Goal: Transaction & Acquisition: Subscribe to service/newsletter

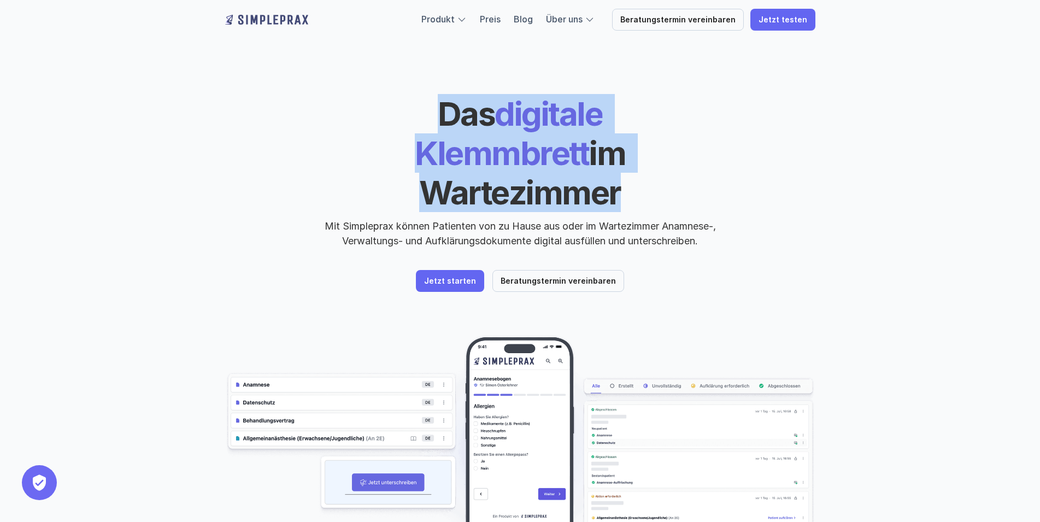
drag, startPoint x: 351, startPoint y: 108, endPoint x: 633, endPoint y: 144, distance: 284.2
click at [633, 144] on h1 "Das digitale Klemmbrett im Wartezimmer" at bounding box center [520, 153] width 377 height 118
click at [631, 144] on span "im Wartezimmer" at bounding box center [525, 172] width 212 height 79
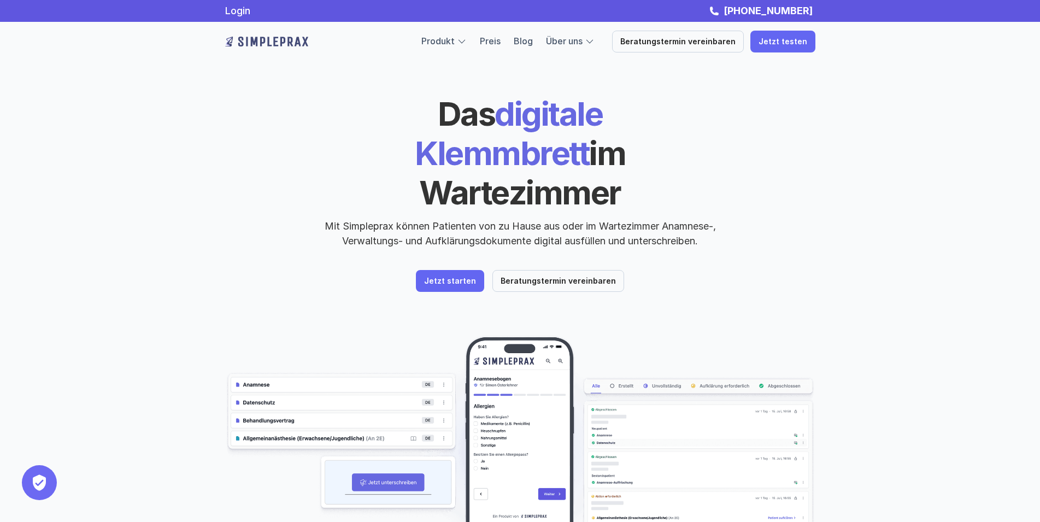
drag, startPoint x: 904, startPoint y: 239, endPoint x: 887, endPoint y: 237, distance: 16.5
click at [903, 239] on div "Das digitale Klemmbrett im Wartezimmer Mit Simpleprax können Patienten von zu H…" at bounding box center [520, 312] width 1040 height 625
click at [660, 281] on header "Das digitale Klemmbrett im Wartezimmer Mit Simpleprax können Patienten von zu H…" at bounding box center [520, 312] width 656 height 625
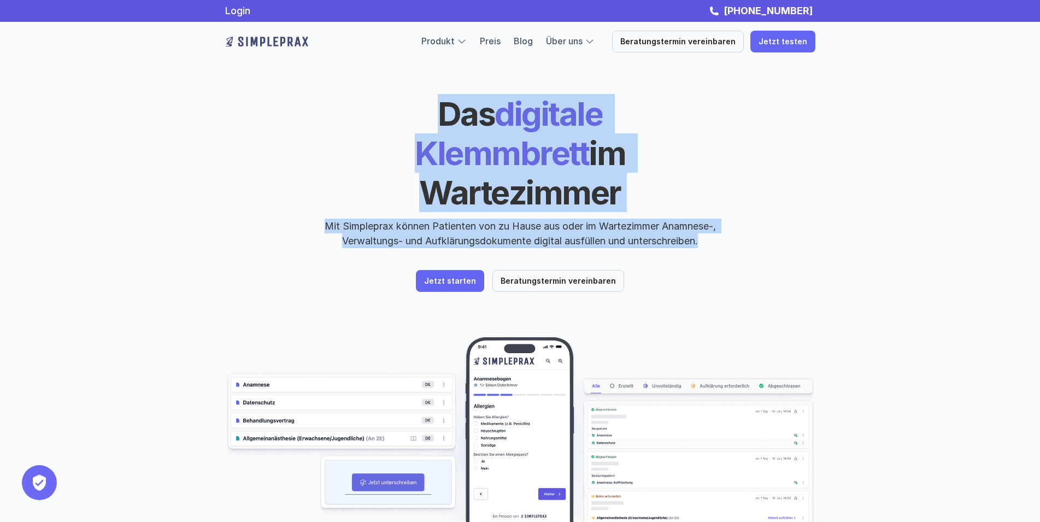
drag, startPoint x: 362, startPoint y: 121, endPoint x: 705, endPoint y: 218, distance: 356.6
click at [705, 218] on div "Das digitale Klemmbrett im Wartezimmer Mit Simpleprax können Patienten von zu H…" at bounding box center [520, 171] width 590 height 154
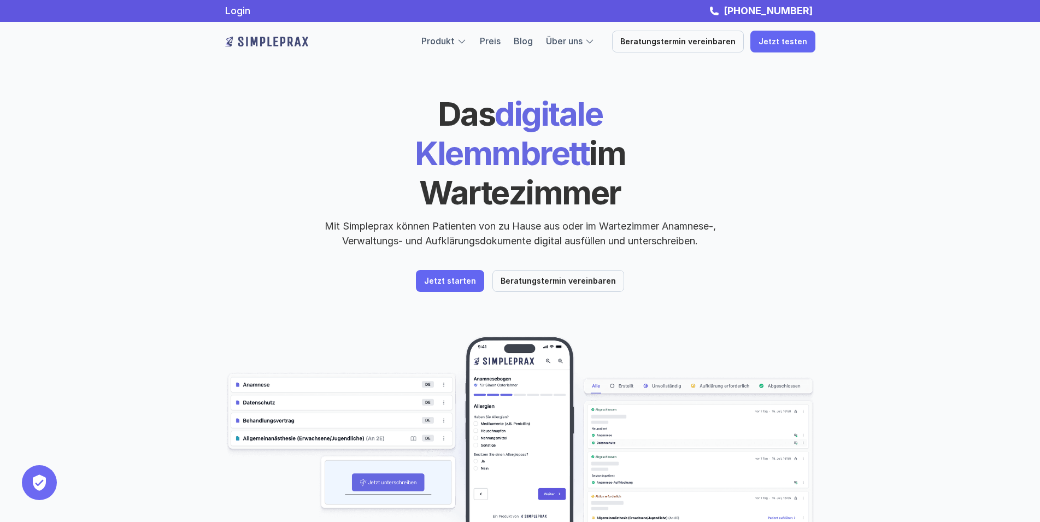
click at [705, 218] on div "Das digitale Klemmbrett im Wartezimmer Mit Simpleprax können Patienten von zu H…" at bounding box center [520, 193] width 590 height 198
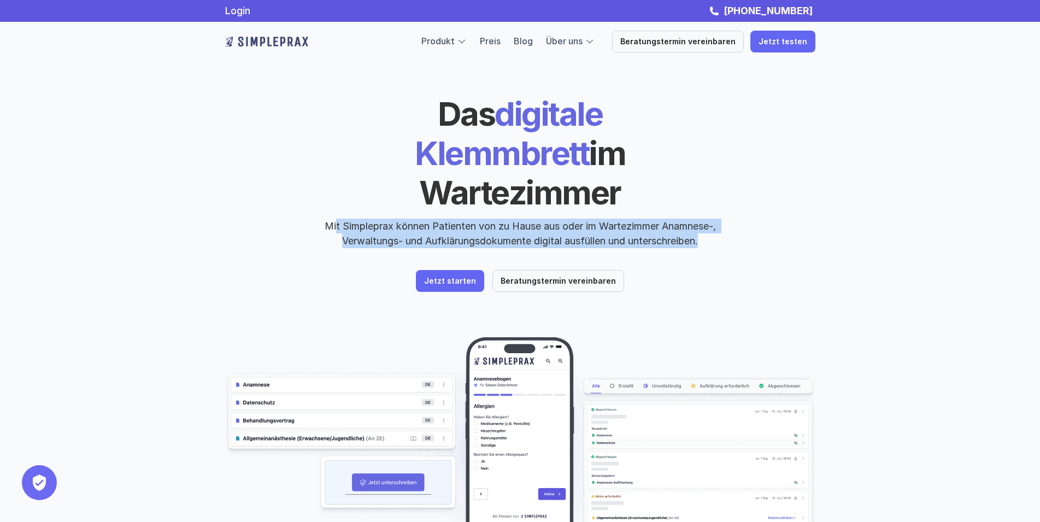
drag, startPoint x: 705, startPoint y: 207, endPoint x: 331, endPoint y: 117, distance: 384.7
click at [331, 117] on div "Das digitale Klemmbrett im Wartezimmer Mit Simpleprax können Patienten von zu H…" at bounding box center [520, 171] width 590 height 154
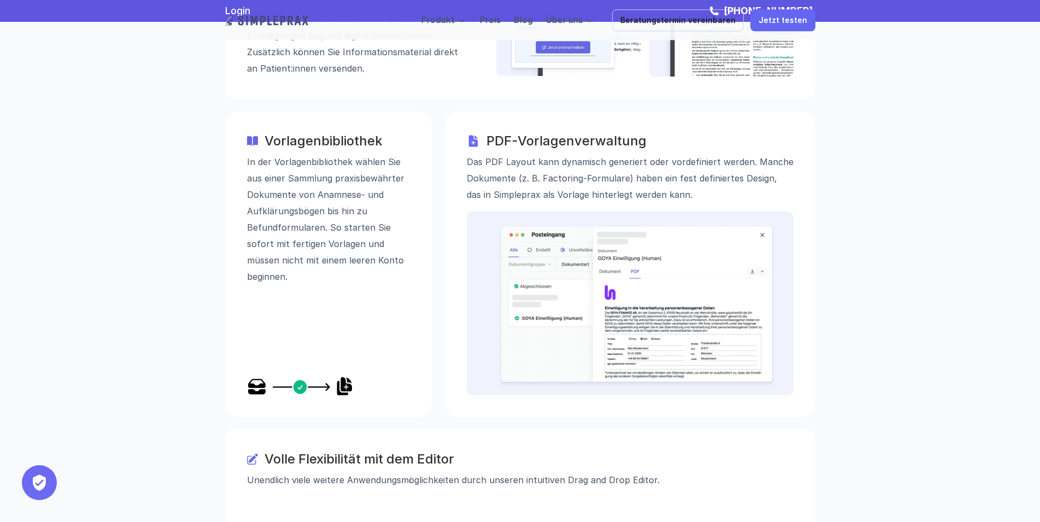
scroll to position [1486, 0]
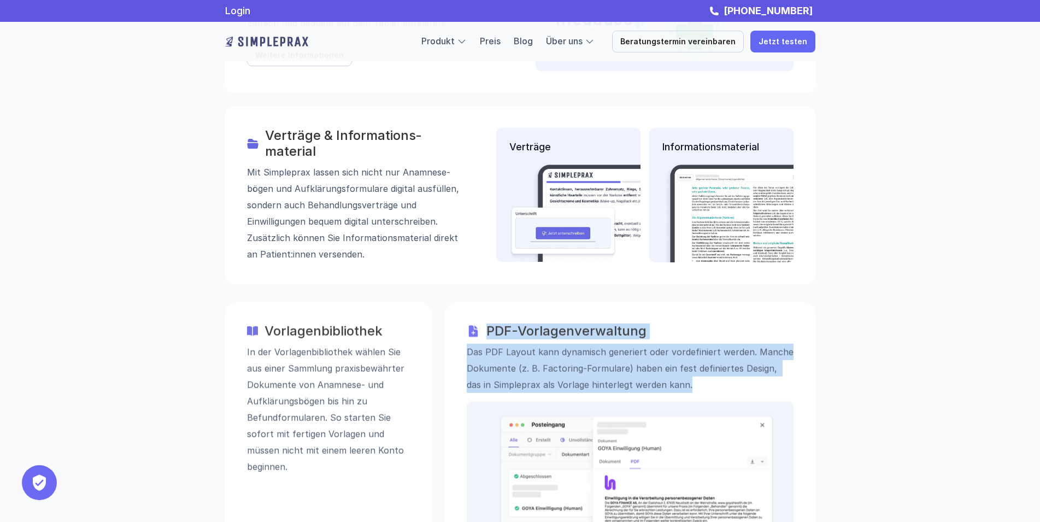
drag, startPoint x: 484, startPoint y: 270, endPoint x: 675, endPoint y: 328, distance: 200.3
click at [675, 328] on div "PDF-Vorlagenverwaltung" at bounding box center [630, 331] width 327 height 16
click at [675, 343] on p "Das PDF Layout kann dynamisch generiert oder vordefiniert werden. Manche Dokume…" at bounding box center [630, 367] width 327 height 49
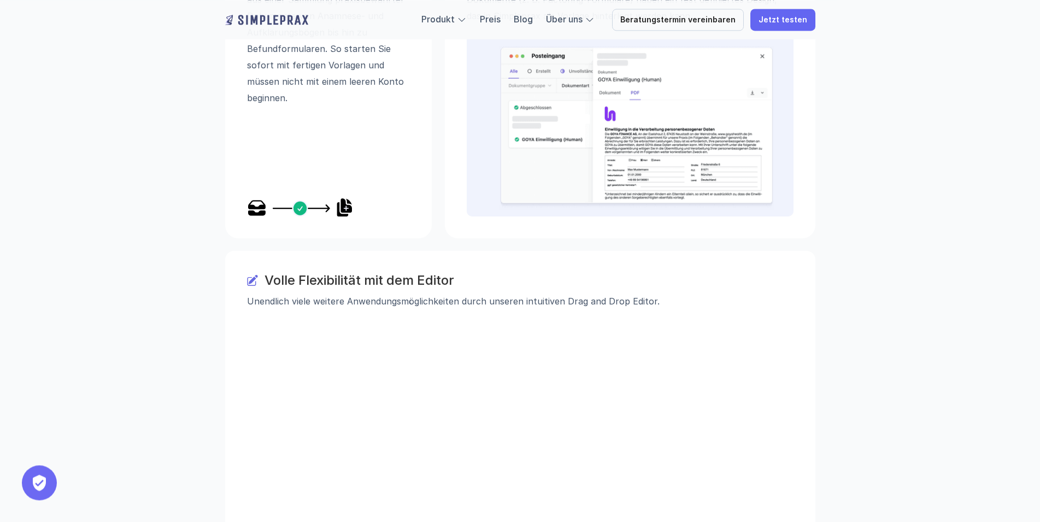
scroll to position [1858, 0]
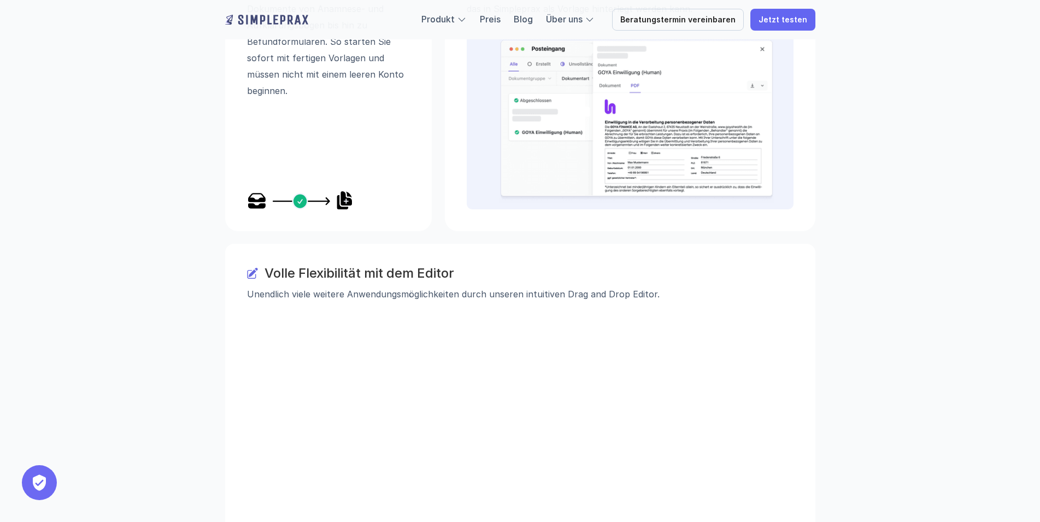
drag, startPoint x: 269, startPoint y: 215, endPoint x: 680, endPoint y: 238, distance: 411.5
click at [680, 266] on div "Volle Flexibilität mit dem Editor" at bounding box center [520, 274] width 546 height 16
click at [674, 286] on p "Unendlich viele weitere Anwendungsmöglichkeiten durch unseren intuitiven Drag a…" at bounding box center [520, 294] width 546 height 16
drag, startPoint x: 651, startPoint y: 240, endPoint x: 262, endPoint y: 214, distance: 389.9
click at [262, 266] on div "Volle Flexibilität mit dem Editor Unendlich viele weitere Anwendungsmöglichkeit…" at bounding box center [520, 284] width 546 height 37
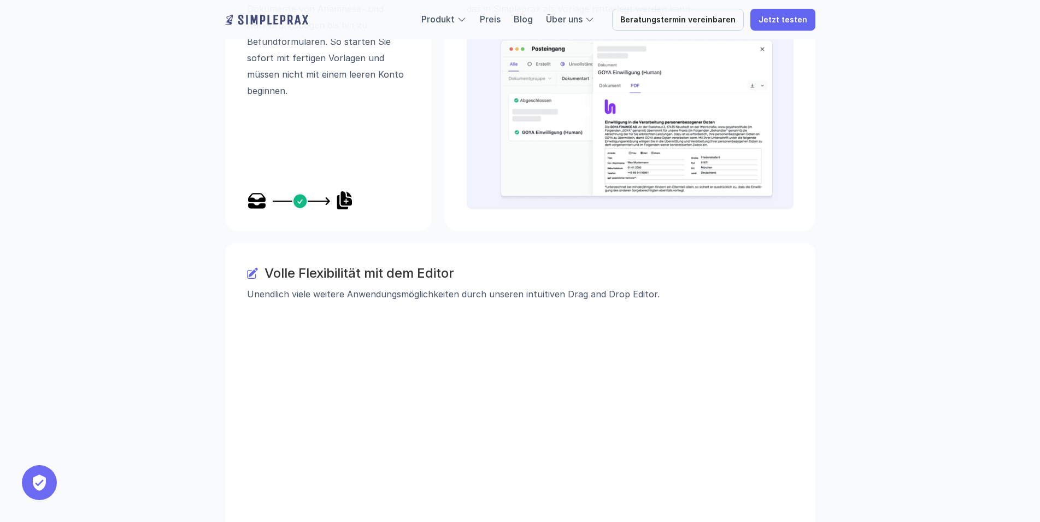
click at [263, 266] on div "Volle Flexibilität mit dem Editor" at bounding box center [520, 274] width 546 height 16
drag, startPoint x: 264, startPoint y: 218, endPoint x: 671, endPoint y: 233, distance: 407.9
click at [671, 266] on div "Volle Flexibilität mit dem Editor" at bounding box center [520, 274] width 546 height 16
click at [671, 286] on p "Unendlich viele weitere Anwendungsmöglichkeiten durch unseren intuitiven Drag a…" at bounding box center [520, 294] width 546 height 16
drag, startPoint x: 561, startPoint y: 227, endPoint x: 268, endPoint y: 216, distance: 293.1
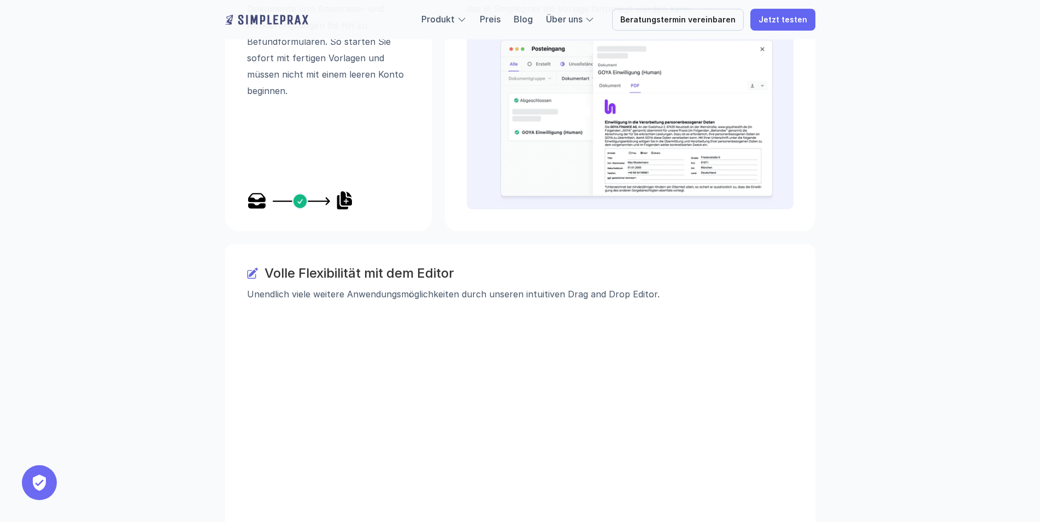
click at [268, 266] on div "Volle Flexibilität mit dem Editor Unendlich viele weitere Anwendungsmöglichkeit…" at bounding box center [520, 284] width 546 height 37
click at [268, 266] on h3 "Volle Flexibilität mit dem Editor" at bounding box center [528, 274] width 529 height 16
drag, startPoint x: 275, startPoint y: 227, endPoint x: 688, endPoint y: 235, distance: 413.1
click at [688, 266] on div "Volle Flexibilität mit dem Editor" at bounding box center [520, 274] width 546 height 16
click at [670, 286] on p "Unendlich viele weitere Anwendungsmöglichkeiten durch unseren intuitiven Drag a…" at bounding box center [520, 294] width 546 height 16
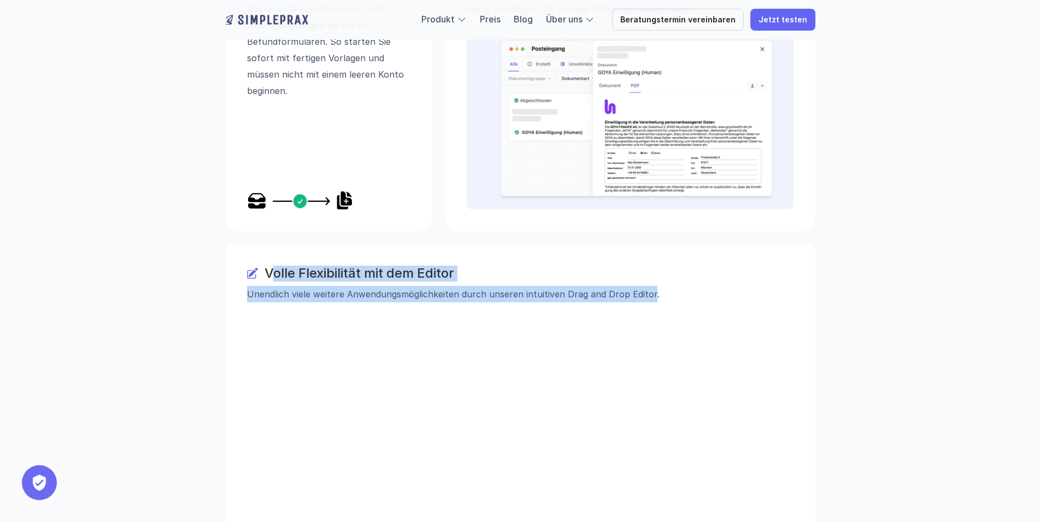
drag, startPoint x: 647, startPoint y: 236, endPoint x: 271, endPoint y: 219, distance: 376.8
click at [274, 266] on div "Volle Flexibilität mit dem Editor Unendlich viele weitere Anwendungsmöglichkeit…" at bounding box center [520, 284] width 546 height 37
drag, startPoint x: 264, startPoint y: 217, endPoint x: 656, endPoint y: 243, distance: 392.0
click at [656, 266] on div "Volle Flexibilität mit dem Editor" at bounding box center [520, 274] width 546 height 16
click at [656, 286] on p "Unendlich viele weitere Anwendungsmöglichkeiten durch unseren intuitiven Drag a…" at bounding box center [520, 294] width 546 height 16
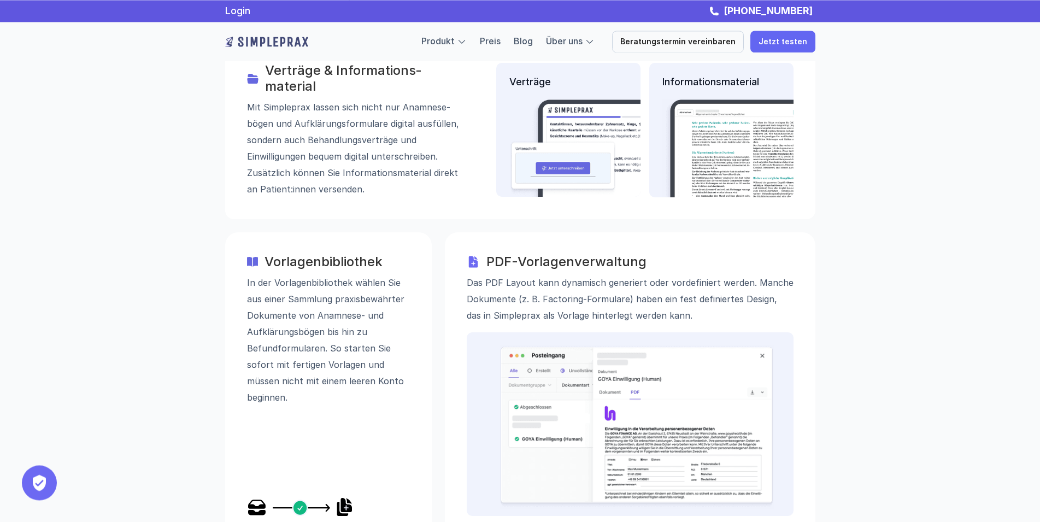
scroll to position [1486, 0]
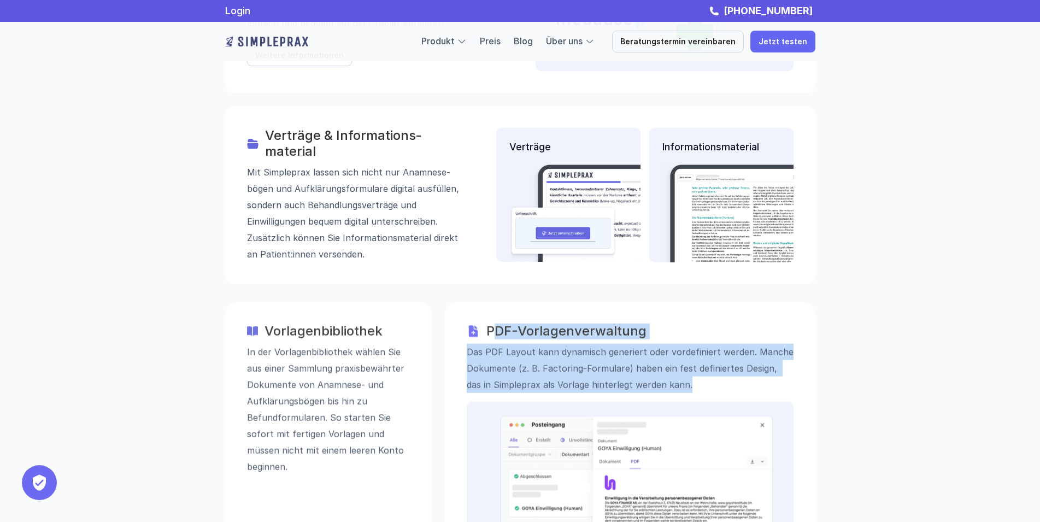
drag, startPoint x: 493, startPoint y: 273, endPoint x: 686, endPoint y: 325, distance: 199.7
click at [686, 325] on div "PDF-Vorlagenverwaltung" at bounding box center [630, 331] width 327 height 16
click at [676, 343] on p "Das PDF Layout kann dynamisch generiert oder vordefiniert werden. Manche Dokume…" at bounding box center [630, 367] width 327 height 49
drag, startPoint x: 671, startPoint y: 331, endPoint x: 481, endPoint y: 275, distance: 198.1
click at [481, 323] on div "PDF-Vorlagenverwaltung Das PDF Layout kann dynamisch generiert oder vordefinier…" at bounding box center [630, 357] width 327 height 69
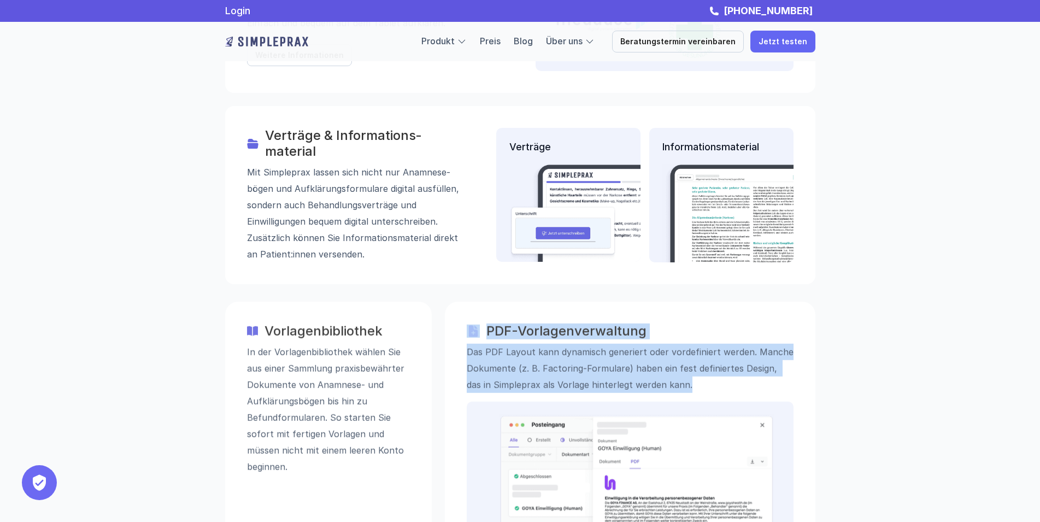
click at [489, 323] on h3 "PDF-Vorlagenverwaltung" at bounding box center [639, 331] width 307 height 16
drag, startPoint x: 489, startPoint y: 274, endPoint x: 667, endPoint y: 323, distance: 184.6
click at [667, 323] on div "PDF-Vorlagenverwaltung" at bounding box center [630, 331] width 327 height 16
click at [671, 343] on p "Das PDF Layout kann dynamisch generiert oder vordefiniert werden. Manche Dokume…" at bounding box center [630, 367] width 327 height 49
drag, startPoint x: 669, startPoint y: 328, endPoint x: 486, endPoint y: 275, distance: 190.4
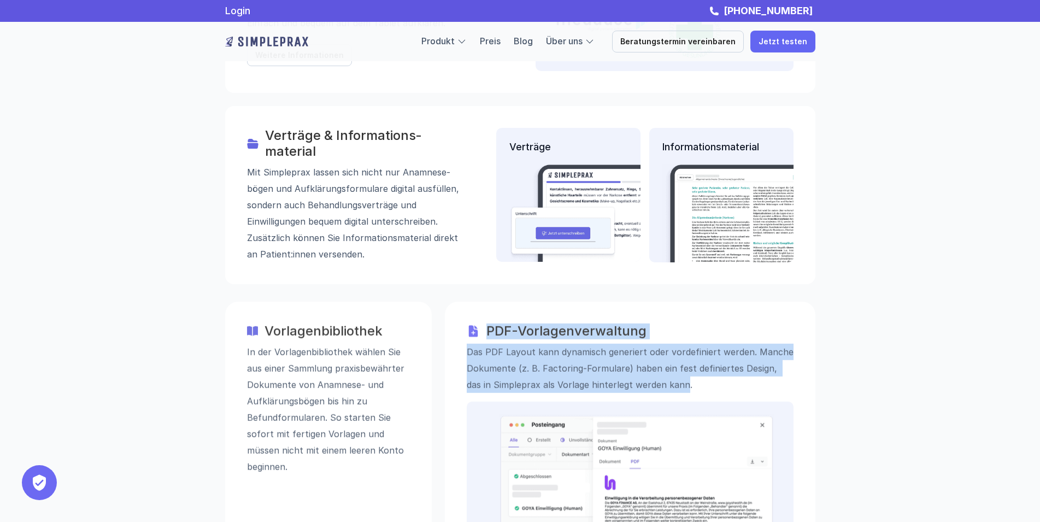
click at [486, 323] on div "PDF-Vorlagenverwaltung Das PDF Layout kann dynamisch generiert oder vordefinier…" at bounding box center [630, 357] width 327 height 69
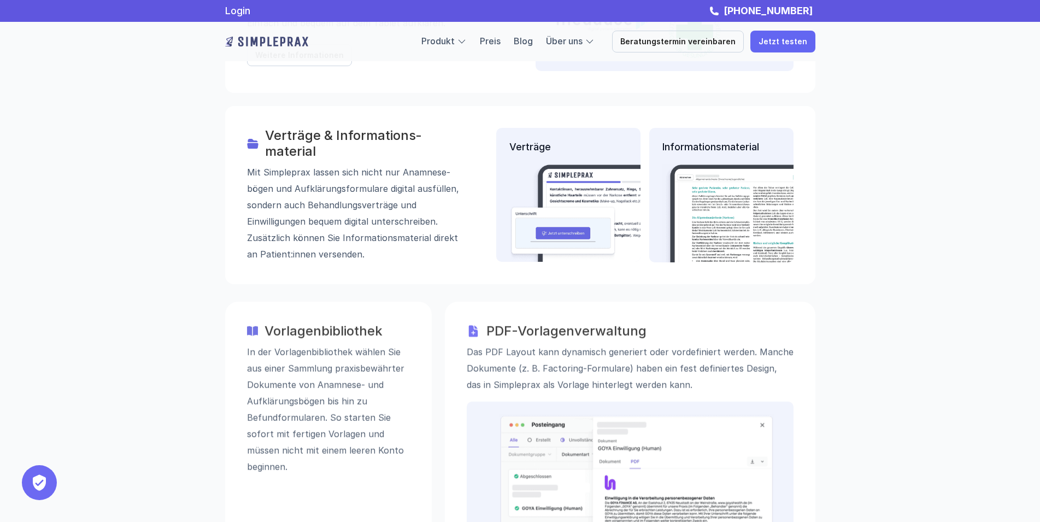
click at [486, 323] on div "PDF-Vorlagenverwaltung" at bounding box center [630, 331] width 327 height 16
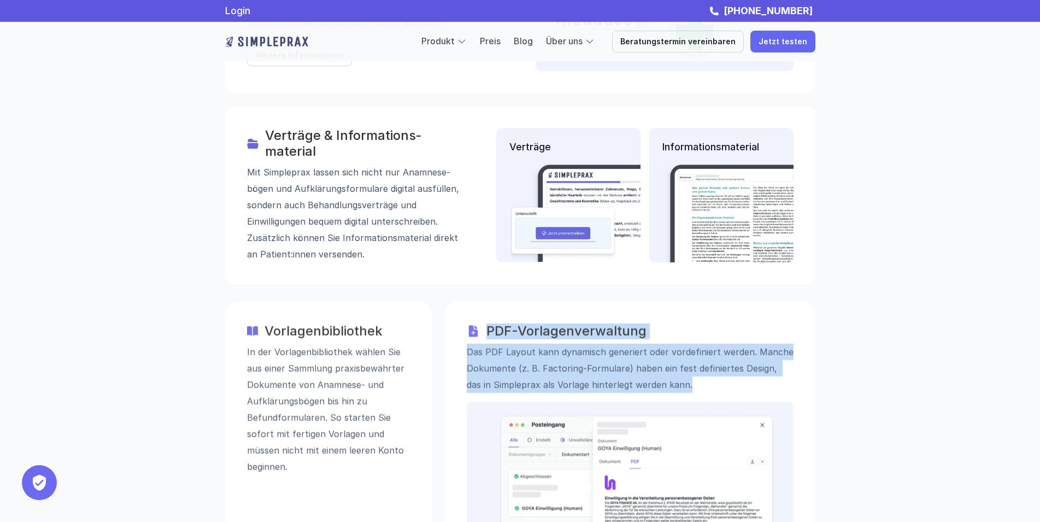
drag, startPoint x: 488, startPoint y: 273, endPoint x: 686, endPoint y: 328, distance: 205.2
click at [686, 328] on div "PDF-Vorlagenverwaltung" at bounding box center [630, 331] width 327 height 16
click at [686, 343] on p "Das PDF Layout kann dynamisch generiert oder vordefiniert werden. Manche Dokume…" at bounding box center [630, 367] width 327 height 49
drag, startPoint x: 662, startPoint y: 327, endPoint x: 460, endPoint y: 253, distance: 214.7
click at [467, 323] on div "PDF-Vorlagenverwaltung Das PDF Layout kann dynamisch generiert oder vordefinier…" at bounding box center [630, 357] width 327 height 69
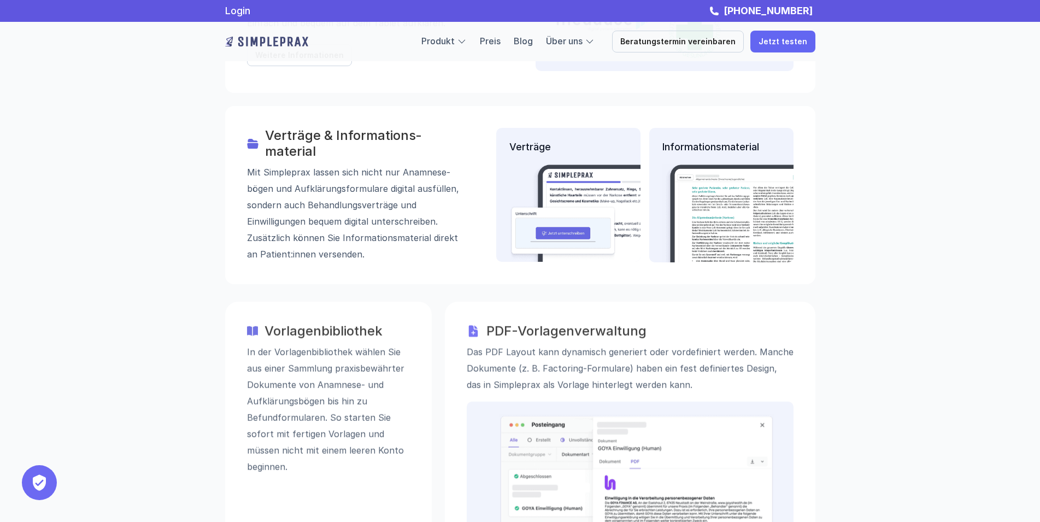
click at [483, 301] on div "PDF-Vorlagenverwaltung Das PDF Layout kann dynamisch generiert oder vordefinier…" at bounding box center [630, 453] width 370 height 305
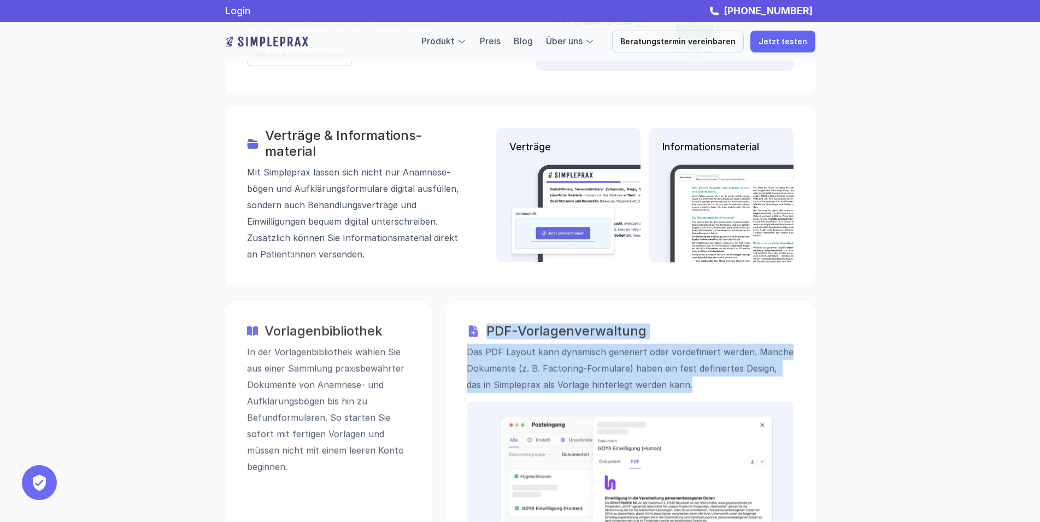
drag, startPoint x: 488, startPoint y: 267, endPoint x: 682, endPoint y: 331, distance: 203.5
click at [682, 331] on div "PDF-Vorlagenverwaltung Das PDF Layout kann dynamisch generiert oder vordefinier…" at bounding box center [630, 453] width 370 height 305
click at [682, 343] on p "Das PDF Layout kann dynamisch generiert oder vordefiniert werden. Manche Dokume…" at bounding box center [630, 367] width 327 height 49
drag, startPoint x: 680, startPoint y: 330, endPoint x: 497, endPoint y: 272, distance: 192.0
click at [497, 323] on div "PDF-Vorlagenverwaltung Das PDF Layout kann dynamisch generiert oder vordefinier…" at bounding box center [630, 357] width 327 height 69
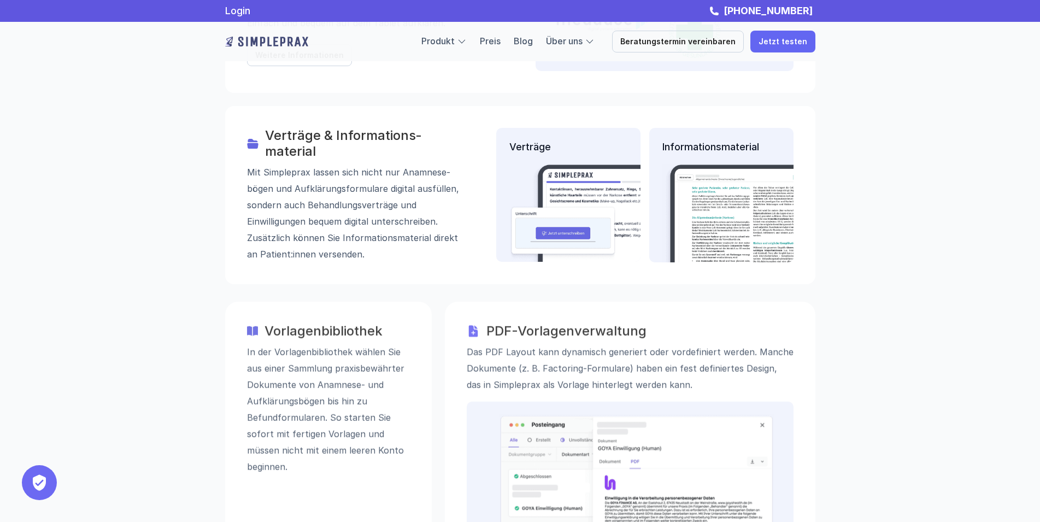
click at [496, 323] on h3 "PDF-Vorlagenverwaltung" at bounding box center [639, 331] width 307 height 16
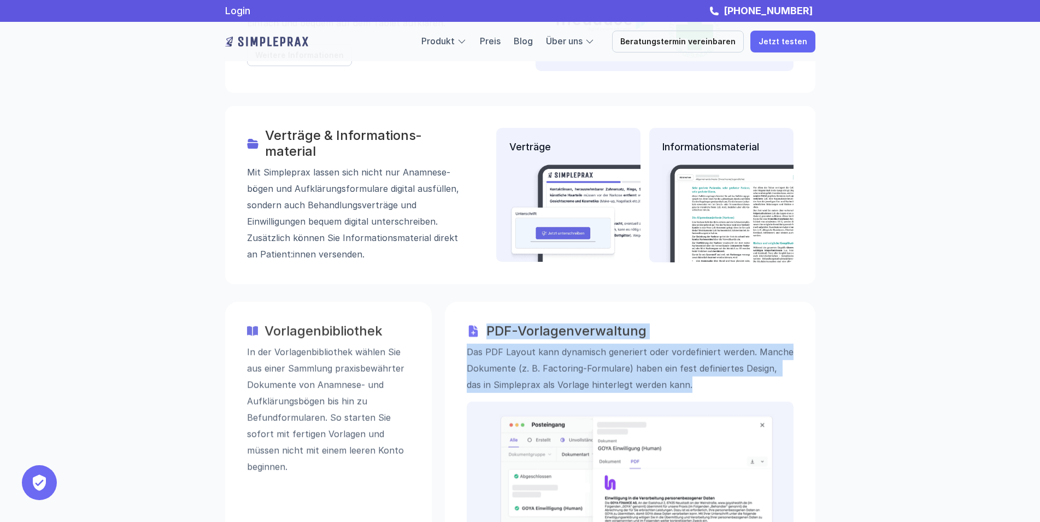
drag, startPoint x: 490, startPoint y: 275, endPoint x: 679, endPoint y: 325, distance: 195.1
click at [679, 325] on div "PDF-Vorlagenverwaltung" at bounding box center [630, 331] width 327 height 16
click at [679, 343] on p "Das PDF Layout kann dynamisch generiert oder vordefiniert werden. Manche Dokume…" at bounding box center [630, 367] width 327 height 49
drag, startPoint x: 679, startPoint y: 325, endPoint x: 489, endPoint y: 273, distance: 196.6
click at [489, 323] on div "PDF-Vorlagenverwaltung Das PDF Layout kann dynamisch generiert oder vordefinier…" at bounding box center [630, 357] width 327 height 69
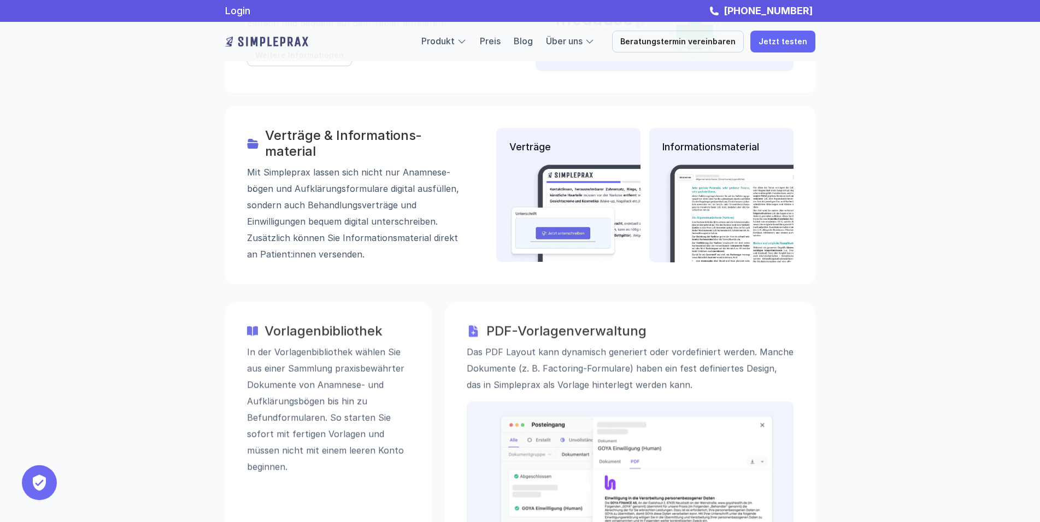
click at [489, 323] on h3 "PDF-Vorlagenverwaltung" at bounding box center [639, 331] width 307 height 16
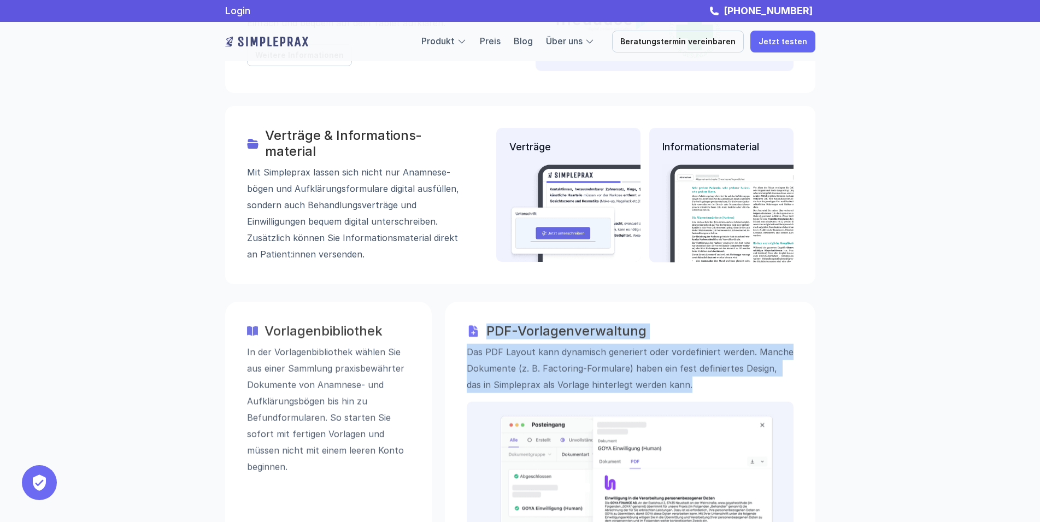
drag, startPoint x: 493, startPoint y: 273, endPoint x: 677, endPoint y: 326, distance: 191.6
click at [677, 326] on div "PDF-Vorlagenverwaltung" at bounding box center [630, 331] width 327 height 16
click at [677, 343] on p "Das PDF Layout kann dynamisch generiert oder vordefiniert werden. Manche Dokume…" at bounding box center [630, 367] width 327 height 49
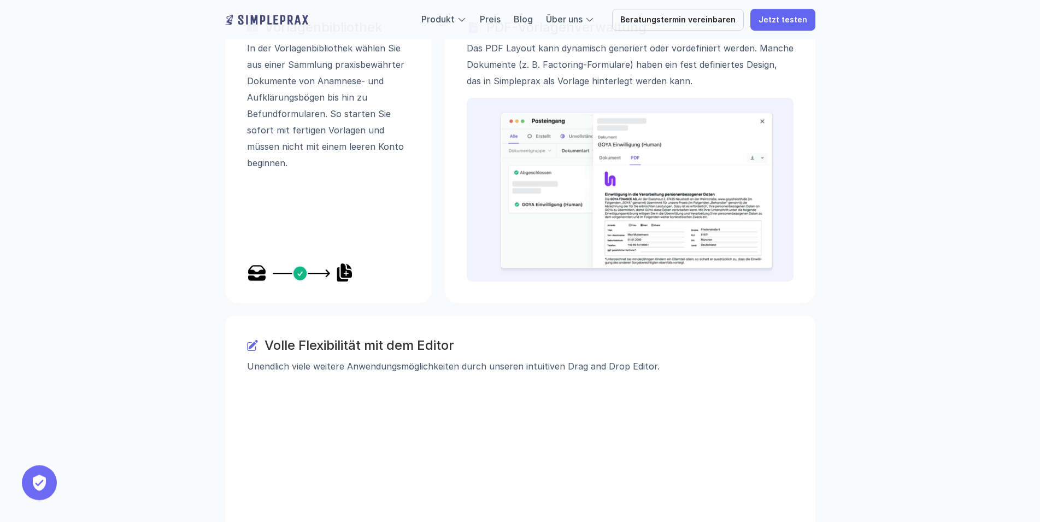
scroll to position [1858, 0]
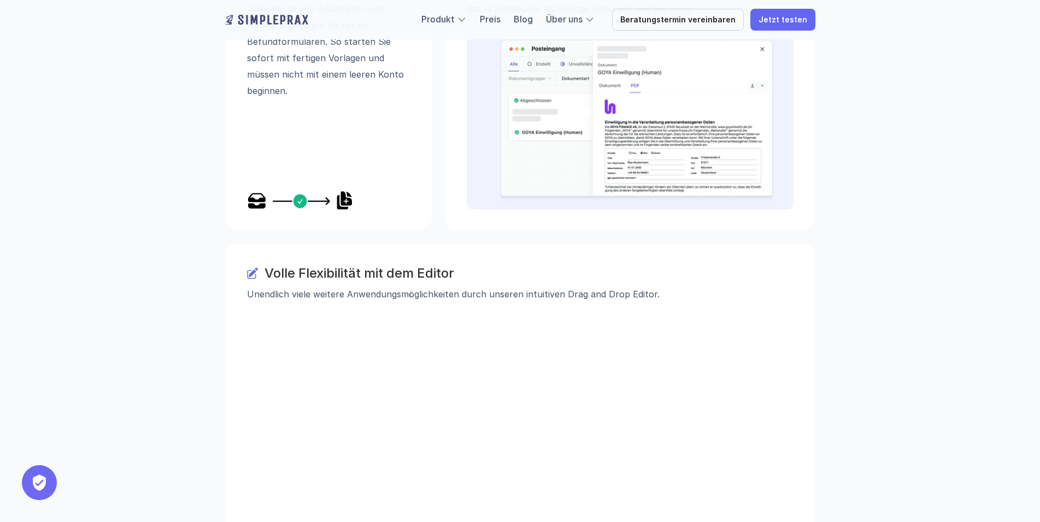
drag, startPoint x: 268, startPoint y: 219, endPoint x: 653, endPoint y: 242, distance: 386.4
click at [653, 266] on div "Volle Flexibilität mit dem Editor" at bounding box center [520, 274] width 546 height 16
click at [653, 286] on p "Unendlich viele weitere Anwendungsmöglichkeiten durch unseren intuitiven Drag a…" at bounding box center [520, 294] width 546 height 16
drag, startPoint x: 640, startPoint y: 240, endPoint x: 291, endPoint y: 217, distance: 349.8
click at [291, 266] on div "Volle Flexibilität mit dem Editor Unendlich viele weitere Anwendungsmöglichkeit…" at bounding box center [520, 284] width 546 height 37
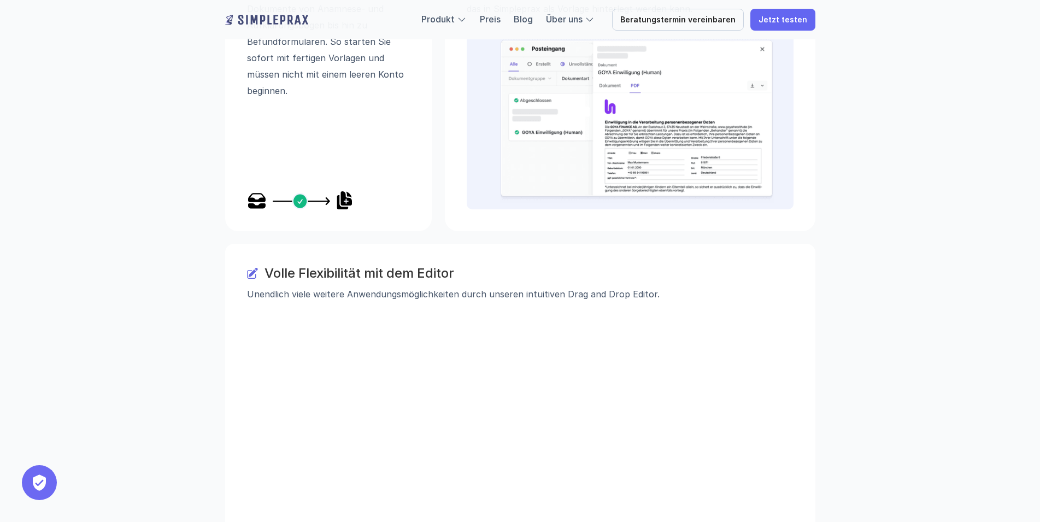
click at [294, 266] on h3 "Volle Flexibilität mit dem Editor" at bounding box center [528, 274] width 529 height 16
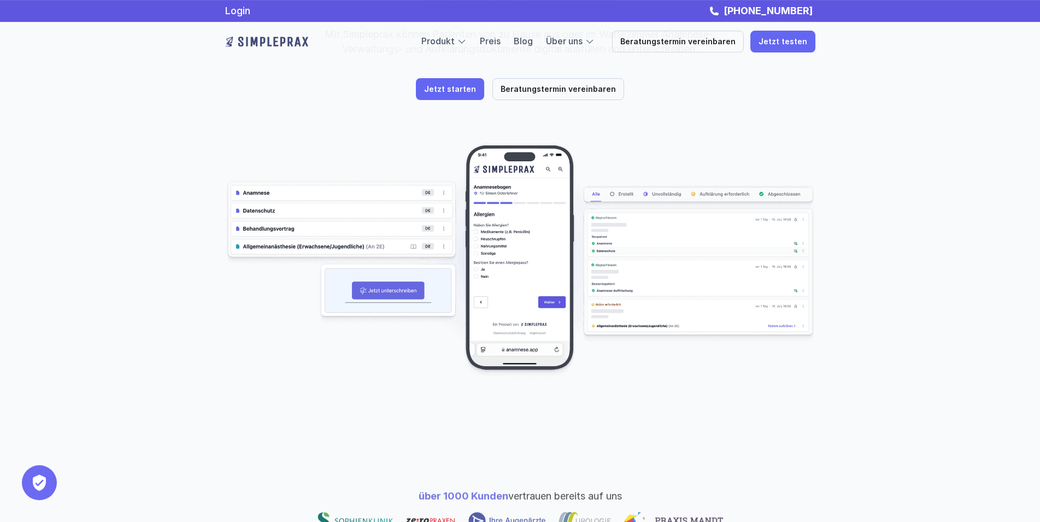
scroll to position [0, 0]
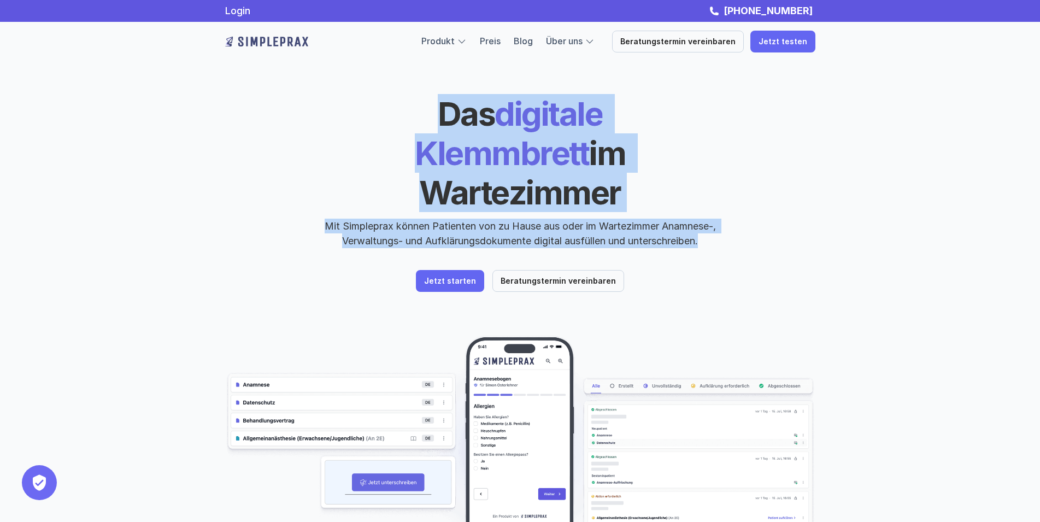
drag, startPoint x: 350, startPoint y: 113, endPoint x: 712, endPoint y: 199, distance: 372.9
click at [712, 199] on div "Das digitale Klemmbrett im Wartezimmer Mit Simpleprax können Patienten von zu H…" at bounding box center [520, 171] width 590 height 154
click at [712, 219] on p "Mit Simpleprax können Patienten von zu Hause aus oder im Wartezimmer Anamnese-,…" at bounding box center [520, 234] width 410 height 30
drag, startPoint x: 688, startPoint y: 201, endPoint x: 356, endPoint y: 129, distance: 339.8
click at [356, 129] on div "Das digitale Klemmbrett im Wartezimmer Mit Simpleprax können Patienten von zu H…" at bounding box center [520, 171] width 590 height 154
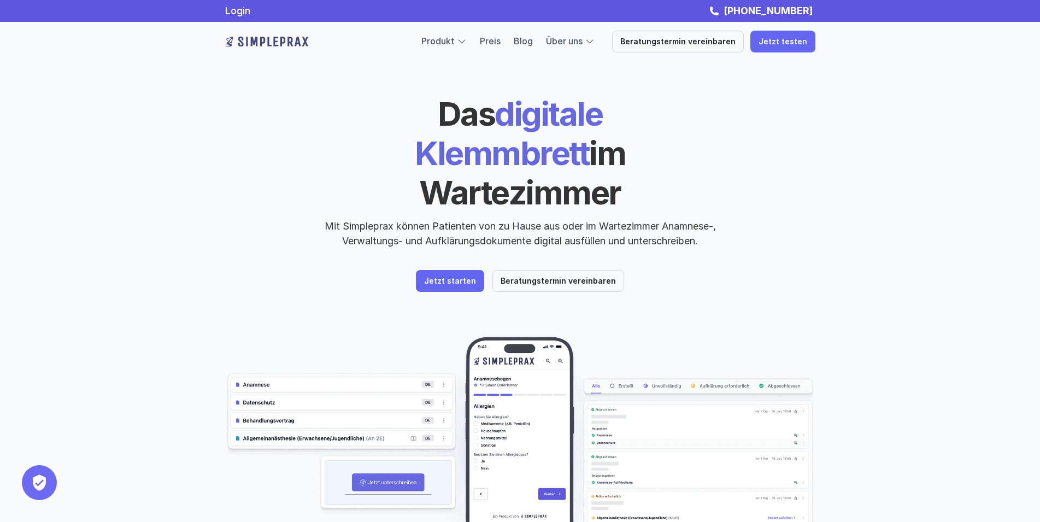
click at [438, 129] on span "Das" at bounding box center [466, 113] width 57 height 39
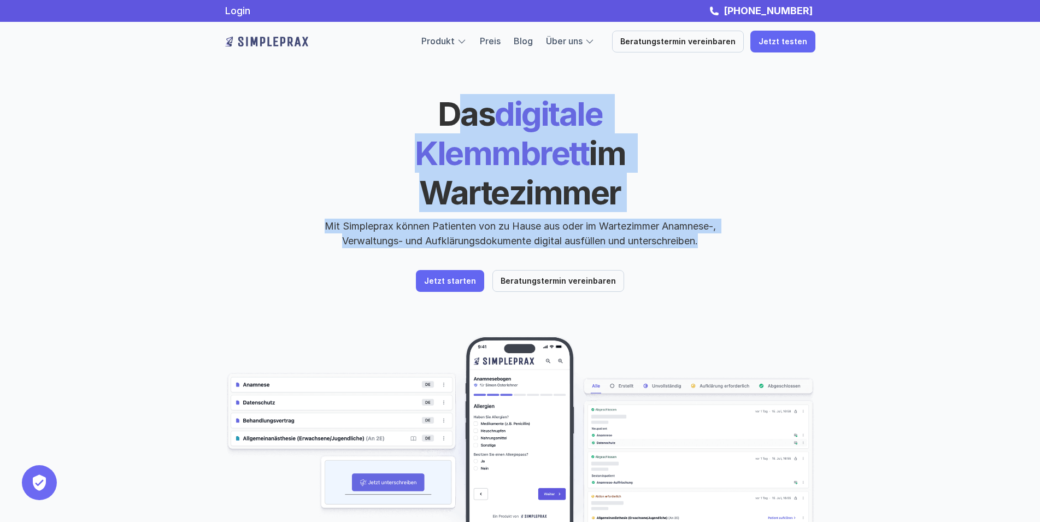
drag, startPoint x: 361, startPoint y: 130, endPoint x: 707, endPoint y: 198, distance: 352.9
click at [707, 198] on div "Das digitale Klemmbrett im Wartezimmer Mit Simpleprax können Patienten von zu H…" at bounding box center [520, 171] width 590 height 154
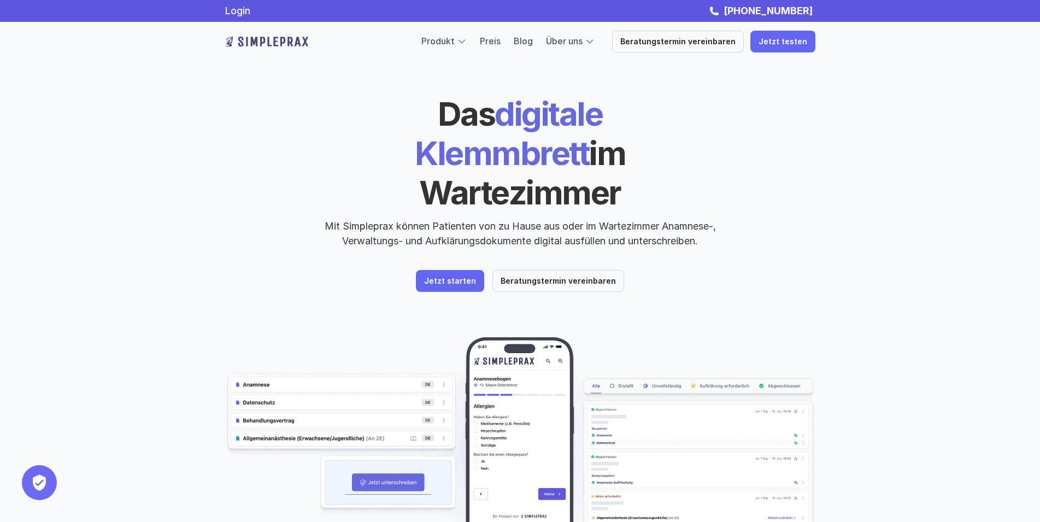
click at [687, 274] on header "Das digitale Klemmbrett im Wartezimmer Mit Simpleprax können Patienten von zu H…" at bounding box center [520, 312] width 656 height 625
click at [500, 39] on link "Preis" at bounding box center [490, 41] width 21 height 11
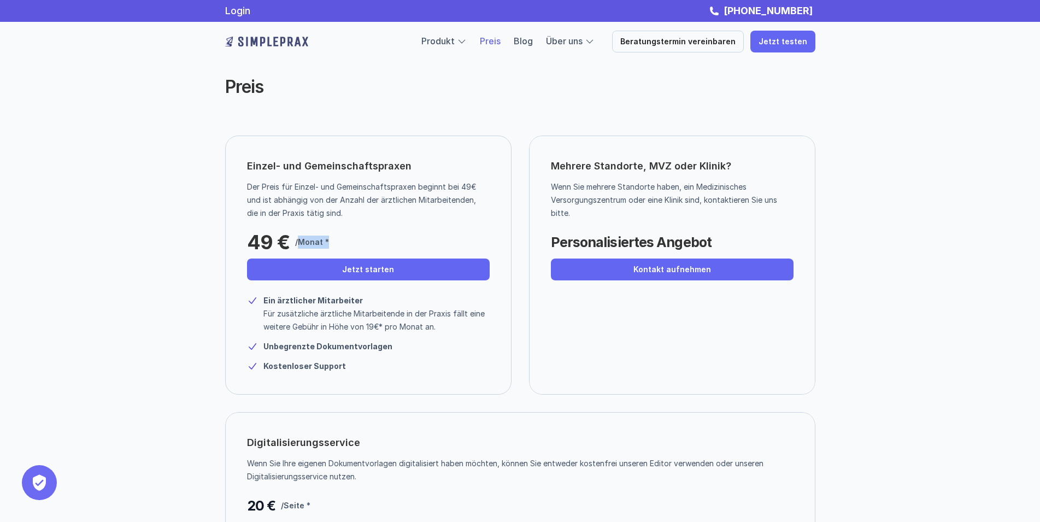
drag, startPoint x: 298, startPoint y: 238, endPoint x: 335, endPoint y: 238, distance: 36.6
click at [335, 238] on div "49 € /Monat *" at bounding box center [330, 239] width 166 height 27
drag, startPoint x: 553, startPoint y: 168, endPoint x: 736, endPoint y: 157, distance: 183.3
click at [736, 157] on div "Mehrere Standorte, MVZ oder Klinik? Wenn Sie mehrere Standorte haben, ein Mediz…" at bounding box center [672, 264] width 286 height 259
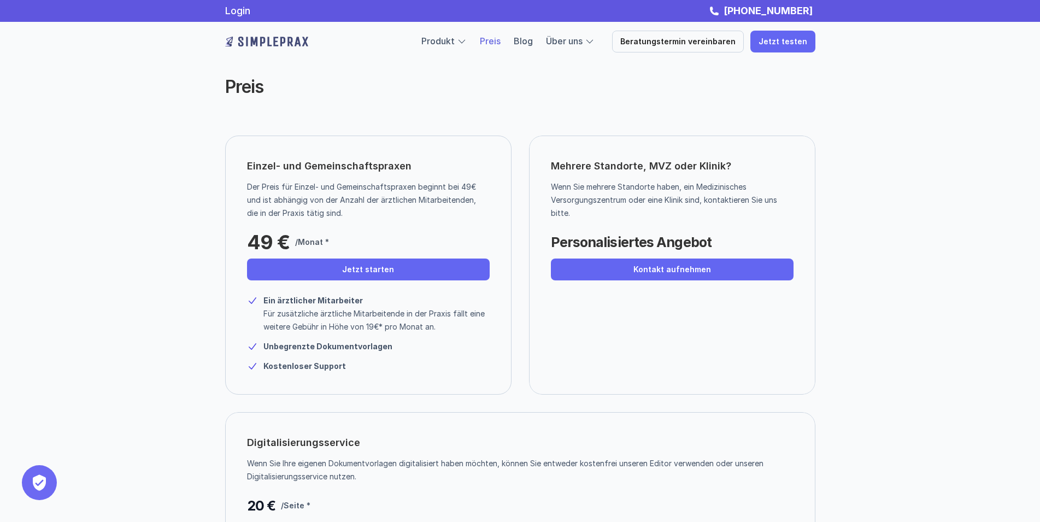
click at [735, 157] on div "Mehrere Standorte, MVZ oder Klinik? Wenn Sie mehrere Standorte haben, ein Mediz…" at bounding box center [672, 264] width 286 height 259
drag, startPoint x: 725, startPoint y: 161, endPoint x: 561, endPoint y: 166, distance: 164.0
click at [561, 166] on p "Mehrere Standorte, MVZ oder Klinik?" at bounding box center [672, 165] width 243 height 17
drag, startPoint x: 245, startPoint y: 167, endPoint x: 415, endPoint y: 167, distance: 169.9
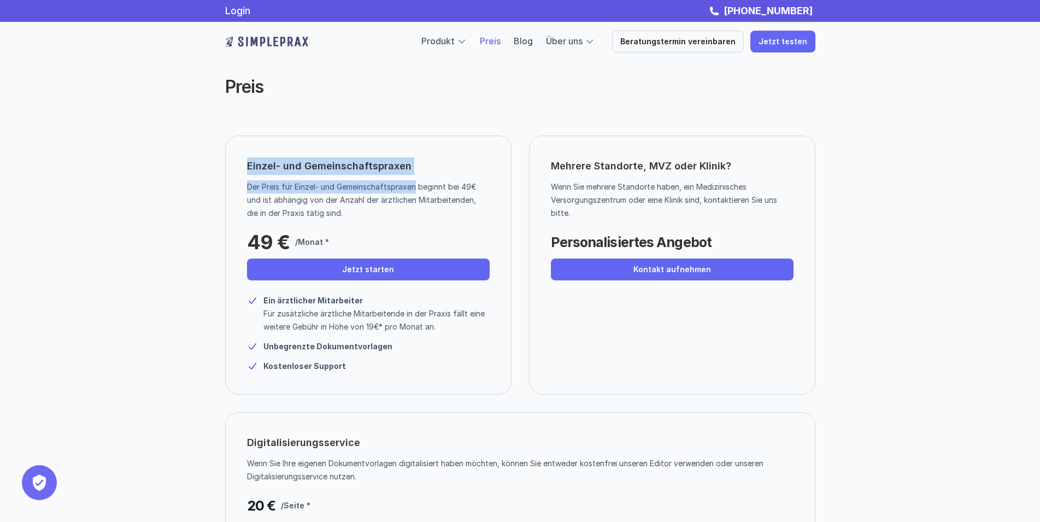
click at [415, 167] on div "Einzel- und Gemeinschaftspraxen Der Preis für Einzel- und Gemeinschaftspraxen b…" at bounding box center [368, 264] width 286 height 259
drag, startPoint x: 417, startPoint y: 165, endPoint x: 414, endPoint y: 170, distance: 6.2
click at [417, 167] on div "Einzel- und Gemeinschaftspraxen Der Preis für Einzel- und Gemeinschaftspraxen b…" at bounding box center [368, 264] width 286 height 259
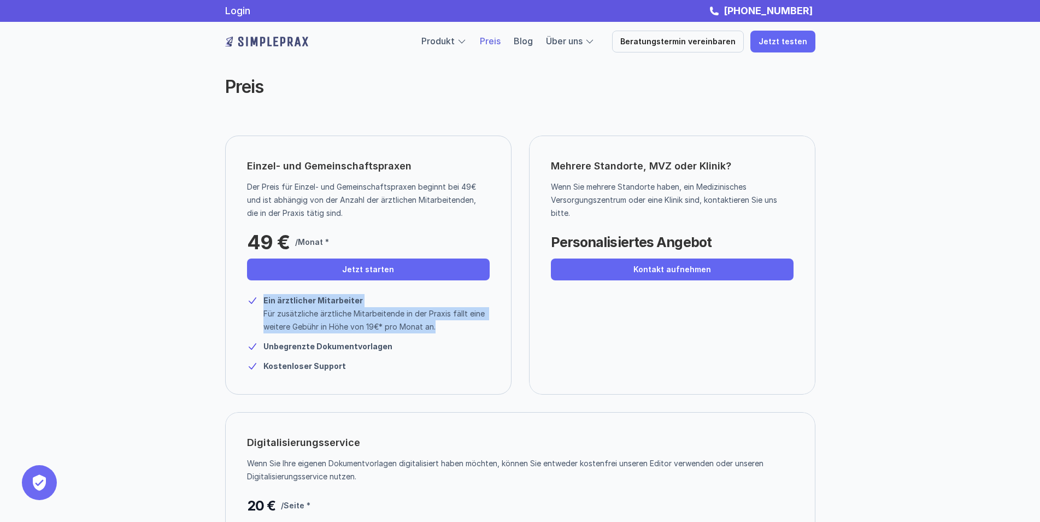
drag, startPoint x: 263, startPoint y: 301, endPoint x: 437, endPoint y: 326, distance: 175.5
click at [437, 326] on div "Ein ärztlicher Mitarbeiter Für zusätzliche ärztliche Mitarbeitende in der Praxi…" at bounding box center [376, 313] width 226 height 39
click at [437, 326] on p "Für zusätzliche ärztliche Mitarbeitende in der Praxis fällt eine weitere Gebühr…" at bounding box center [376, 320] width 226 height 26
drag, startPoint x: 323, startPoint y: 325, endPoint x: 358, endPoint y: 328, distance: 34.6
click at [358, 328] on p "Für zusätzliche ärztliche Mitarbeitende in der Praxis fällt eine weitere Gebühr…" at bounding box center [376, 320] width 226 height 26
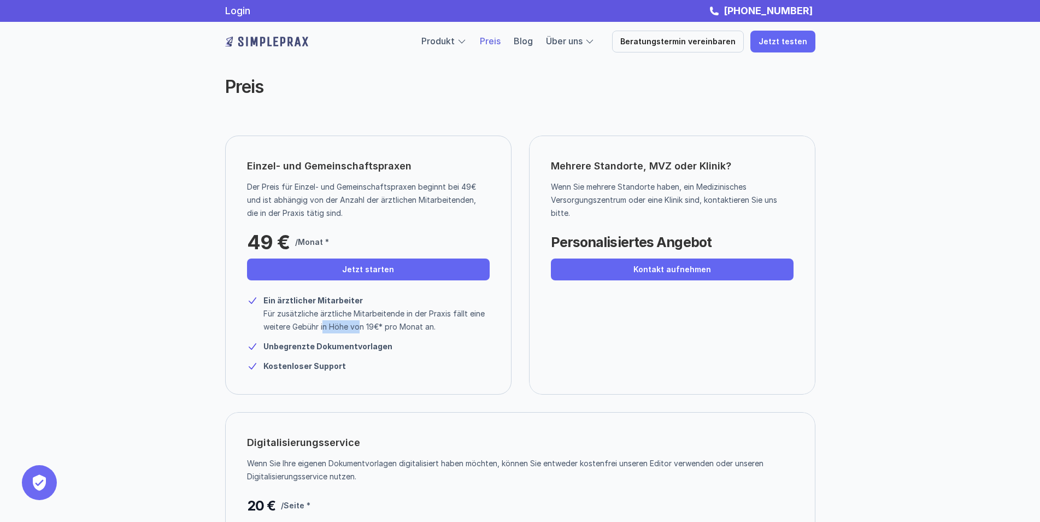
click at [358, 328] on p "Für zusätzliche ärztliche Mitarbeitende in der Praxis fällt eine weitere Gebühr…" at bounding box center [376, 320] width 226 height 26
drag, startPoint x: 384, startPoint y: 328, endPoint x: 437, endPoint y: 327, distance: 52.5
click at [437, 327] on p "Für zusätzliche ärztliche Mitarbeitende in der Praxis fällt eine weitere Gebühr…" at bounding box center [376, 320] width 226 height 26
drag, startPoint x: 294, startPoint y: 313, endPoint x: 362, endPoint y: 317, distance: 68.4
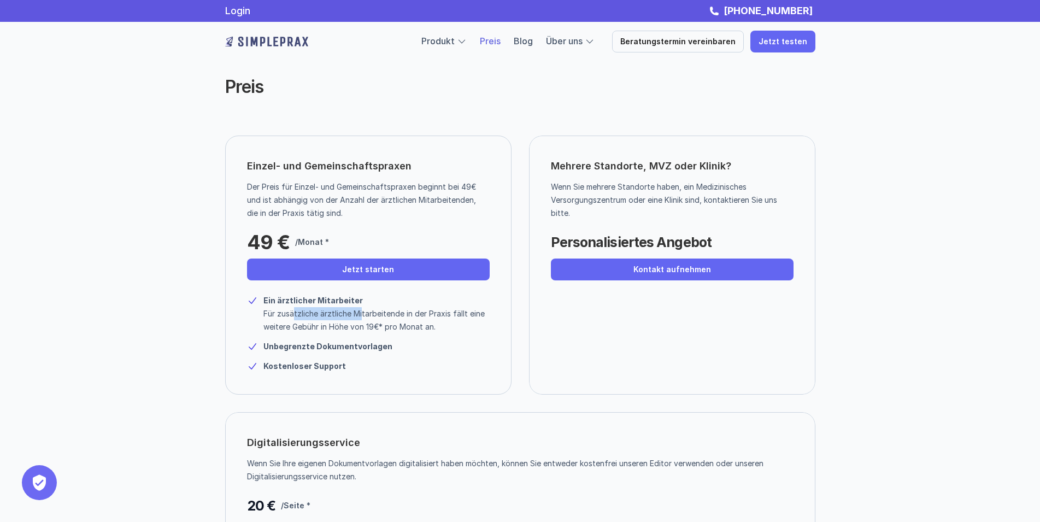
click at [362, 317] on p "Für zusätzliche ärztliche Mitarbeitende in der Praxis fällt eine weitere Gebühr…" at bounding box center [376, 320] width 226 height 26
drag, startPoint x: 382, startPoint y: 319, endPoint x: 460, endPoint y: 319, distance: 78.1
click at [460, 319] on p "Für zusätzliche ärztliche Mitarbeitende in der Praxis fällt eine weitere Gebühr…" at bounding box center [376, 320] width 226 height 26
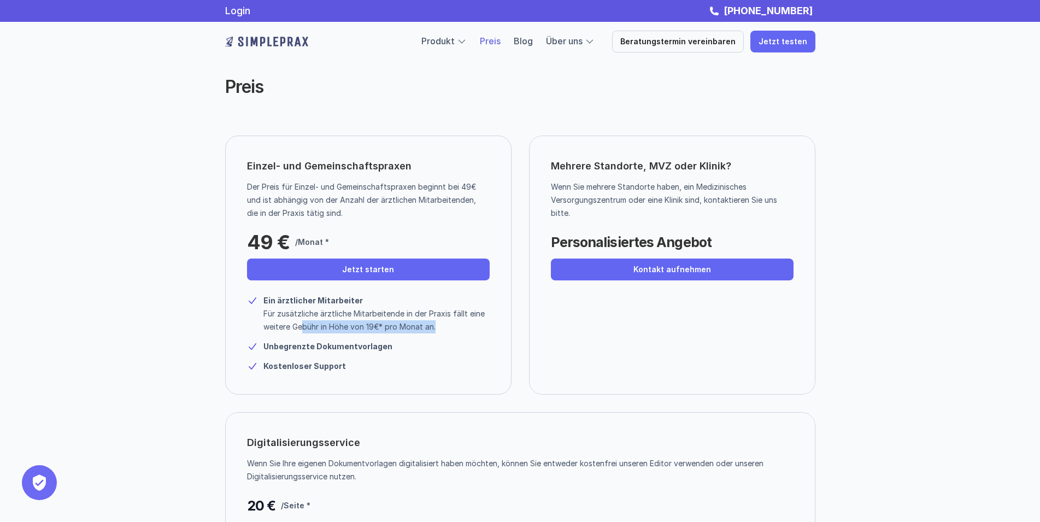
drag, startPoint x: 449, startPoint y: 324, endPoint x: 304, endPoint y: 324, distance: 144.8
click at [304, 324] on p "Für zusätzliche ärztliche Mitarbeitende in der Praxis fällt eine weitere Gebühr…" at bounding box center [376, 320] width 226 height 26
drag, startPoint x: 311, startPoint y: 326, endPoint x: 436, endPoint y: 325, distance: 124.6
click at [436, 325] on p "Für zusätzliche ärztliche Mitarbeitende in der Praxis fällt eine weitere Gebühr…" at bounding box center [376, 320] width 226 height 26
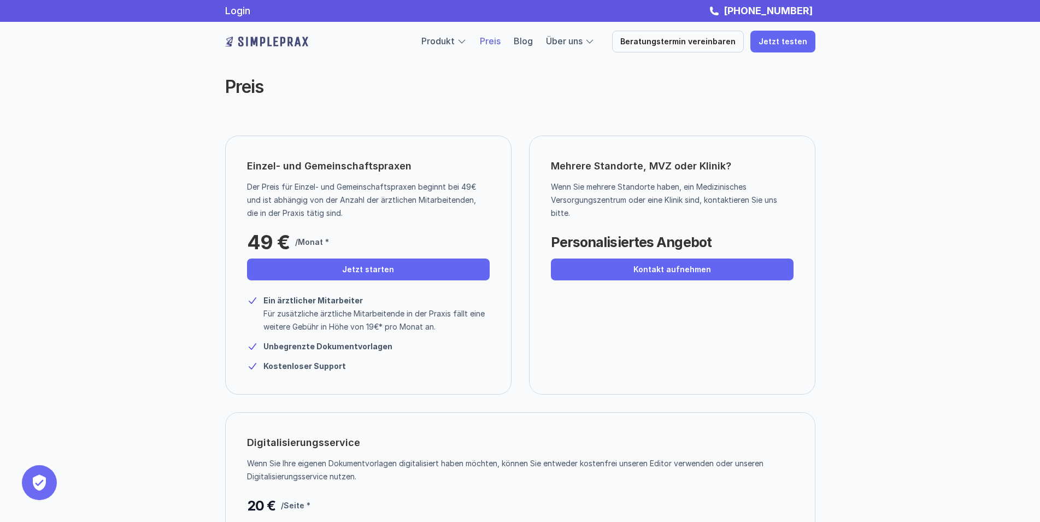
click at [436, 325] on p "Für zusätzliche ärztliche Mitarbeitende in der Praxis fällt eine weitere Gebühr…" at bounding box center [376, 320] width 226 height 26
drag, startPoint x: 258, startPoint y: 199, endPoint x: 376, endPoint y: 199, distance: 118.6
click at [376, 199] on p "Der Preis für Einzel- und Gemeinschaftspraxen beginnt bei 49€ und ist abhängig …" at bounding box center [364, 199] width 234 height 39
drag, startPoint x: 359, startPoint y: 209, endPoint x: 282, endPoint y: 195, distance: 78.2
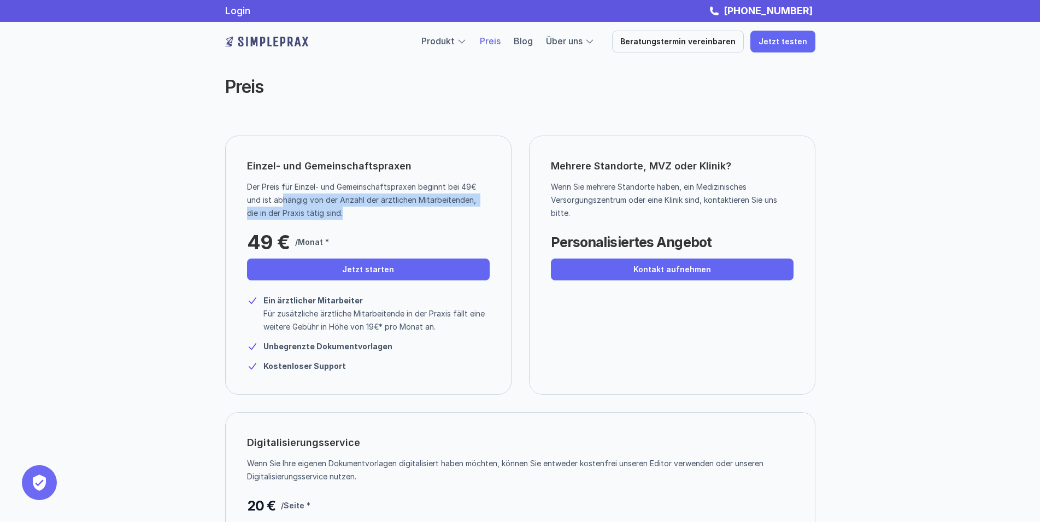
click at [282, 195] on p "Der Preis für Einzel- und Gemeinschaftspraxen beginnt bei 49€ und ist abhängig …" at bounding box center [364, 199] width 234 height 39
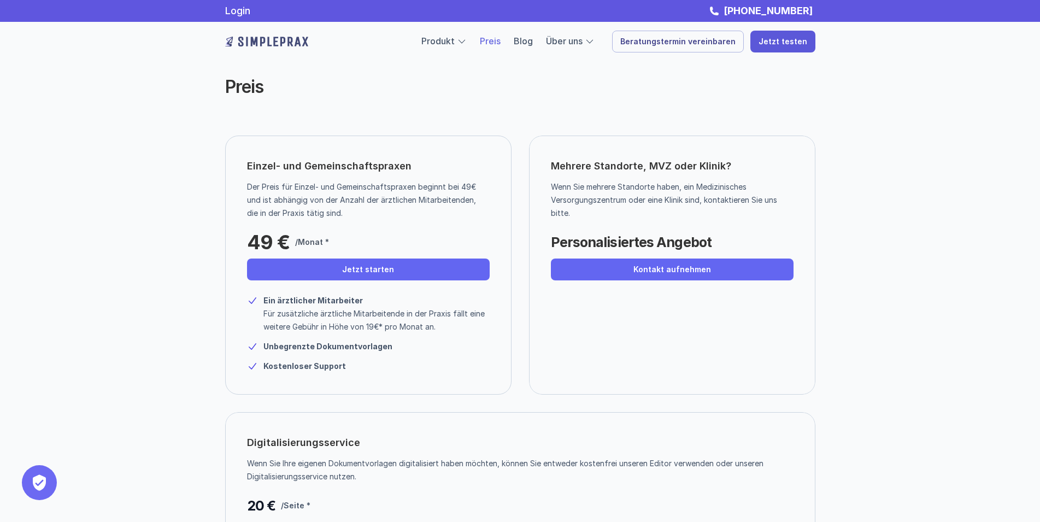
click at [768, 48] on link "Jetzt testen" at bounding box center [782, 42] width 65 height 22
